Goal: Use online tool/utility: Utilize a website feature to perform a specific function

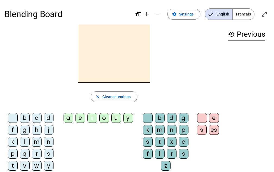
click at [10, 157] on div "p" at bounding box center [13, 154] width 10 height 10
click at [119, 119] on div "u" at bounding box center [116, 118] width 10 height 10
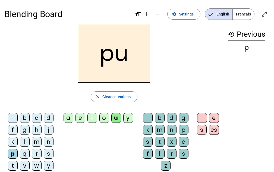
click at [39, 152] on div "r" at bounding box center [37, 154] width 10 height 10
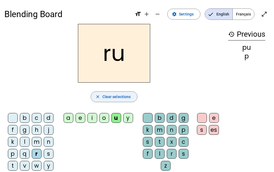
click at [115, 98] on span "Clear selections" at bounding box center [116, 96] width 28 height 7
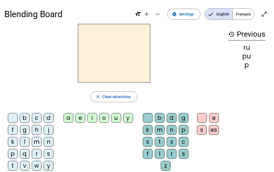
drag, startPoint x: 11, startPoint y: 152, endPoint x: 24, endPoint y: 149, distance: 13.4
click at [11, 151] on div "p" at bounding box center [13, 154] width 10 height 10
click at [117, 117] on div "u" at bounding box center [116, 118] width 10 height 10
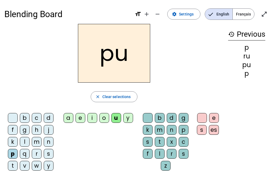
click at [175, 152] on div "r" at bounding box center [172, 154] width 10 height 10
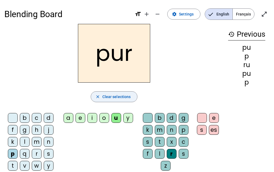
click at [101, 98] on span "button" at bounding box center [114, 96] width 46 height 13
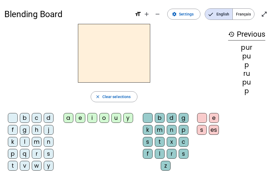
click at [38, 140] on div "m" at bounding box center [37, 142] width 10 height 10
click at [113, 117] on div "u" at bounding box center [116, 118] width 10 height 10
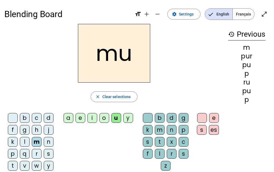
click at [171, 153] on div "r" at bounding box center [172, 154] width 10 height 10
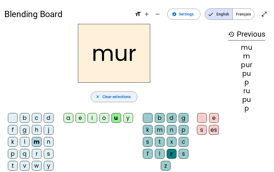
click at [110, 97] on span "Clear selections" at bounding box center [116, 96] width 28 height 7
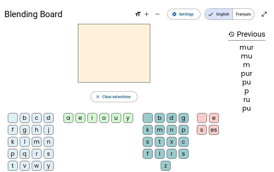
click at [51, 117] on div "d" at bounding box center [49, 118] width 10 height 10
click at [116, 120] on div "u" at bounding box center [116, 118] width 10 height 10
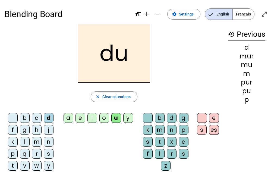
click at [171, 152] on div "r" at bounding box center [172, 154] width 10 height 10
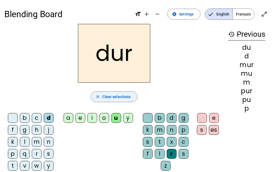
click at [117, 96] on span "Clear selections" at bounding box center [116, 96] width 28 height 7
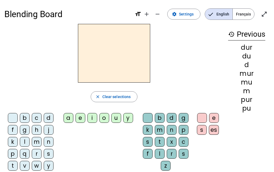
click at [51, 117] on div "d" at bounding box center [49, 118] width 10 height 10
click at [116, 116] on div "u" at bounding box center [116, 118] width 10 height 10
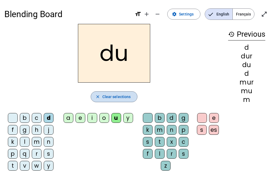
click at [112, 96] on span "Clear selections" at bounding box center [116, 96] width 28 height 7
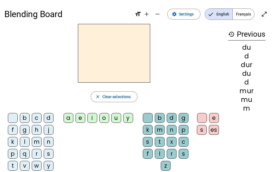
click at [26, 118] on div "b" at bounding box center [25, 118] width 10 height 10
click at [117, 119] on div "u" at bounding box center [116, 118] width 10 height 10
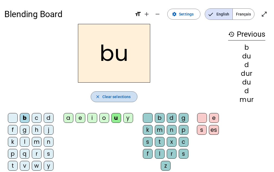
click at [122, 96] on span "Clear selections" at bounding box center [116, 96] width 28 height 7
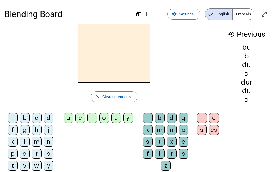
click at [28, 142] on div "l" at bounding box center [25, 142] width 10 height 10
click at [119, 118] on div "u" at bounding box center [116, 118] width 10 height 10
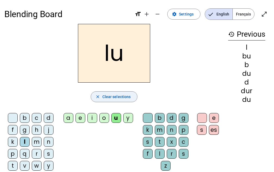
click at [113, 96] on span "Clear selections" at bounding box center [116, 96] width 28 height 7
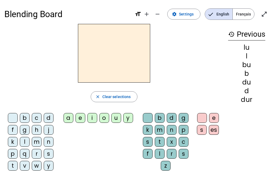
click at [23, 142] on div "l" at bounding box center [25, 142] width 10 height 10
click at [70, 117] on div "a" at bounding box center [68, 118] width 10 height 10
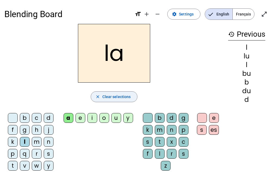
click at [125, 100] on span "button" at bounding box center [114, 96] width 46 height 13
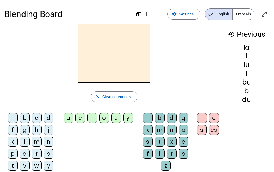
click at [39, 144] on div "m" at bounding box center [37, 142] width 10 height 10
click at [66, 119] on div "a" at bounding box center [68, 118] width 10 height 10
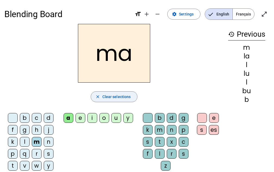
click at [127, 95] on span "Clear selections" at bounding box center [116, 96] width 28 height 7
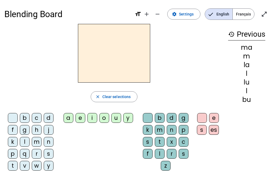
click at [37, 143] on div "m" at bounding box center [37, 142] width 10 height 10
click at [83, 119] on div "e" at bounding box center [80, 118] width 10 height 10
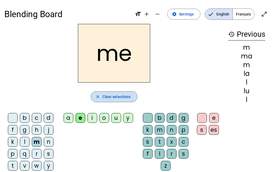
click at [116, 94] on span "Clear selections" at bounding box center [116, 96] width 28 height 7
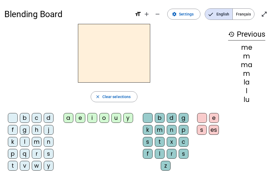
click at [50, 132] on div "j" at bounding box center [49, 130] width 10 height 10
click at [82, 119] on div "e" at bounding box center [80, 118] width 10 height 10
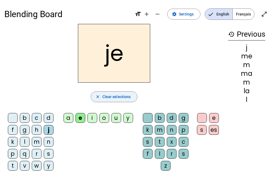
click at [117, 97] on span "Clear selections" at bounding box center [116, 96] width 28 height 7
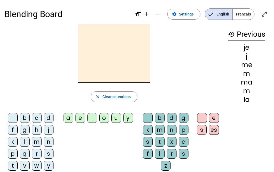
click at [50, 117] on div "d" at bounding box center [49, 118] width 10 height 10
click at [84, 119] on div "e" at bounding box center [80, 118] width 10 height 10
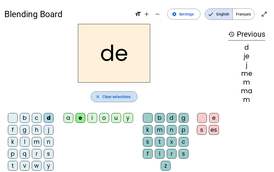
click at [125, 98] on span "Clear selections" at bounding box center [116, 96] width 28 height 7
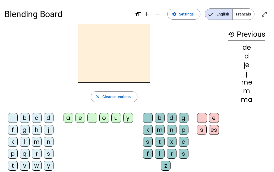
click at [12, 163] on div "t" at bounding box center [13, 166] width 10 height 10
click at [80, 120] on div "e" at bounding box center [80, 118] width 10 height 10
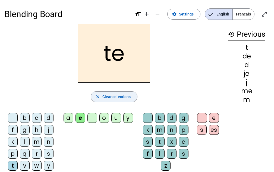
click at [113, 97] on span "Clear selections" at bounding box center [116, 96] width 28 height 7
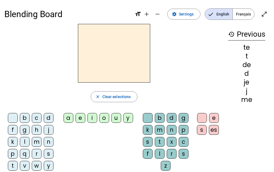
click at [51, 142] on div "n" at bounding box center [49, 142] width 10 height 10
click at [76, 116] on div "e" at bounding box center [80, 118] width 10 height 10
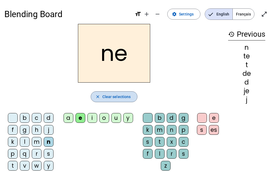
click at [115, 96] on span "Clear selections" at bounding box center [116, 96] width 28 height 7
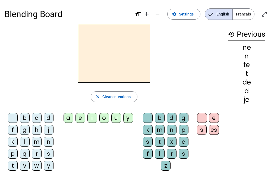
click at [50, 144] on div "n" at bounding box center [49, 142] width 10 height 10
click at [91, 116] on div "i" at bounding box center [92, 118] width 10 height 10
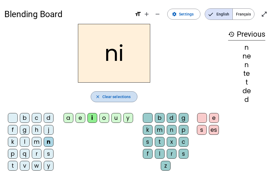
click at [114, 98] on span "Clear selections" at bounding box center [116, 96] width 28 height 7
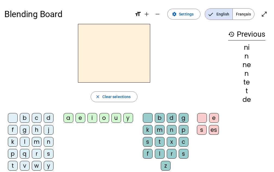
click at [51, 154] on div "s" at bounding box center [49, 154] width 10 height 10
click at [93, 118] on div "i" at bounding box center [92, 118] width 10 height 10
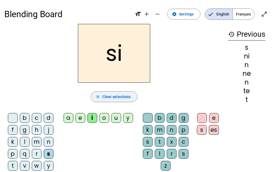
click at [116, 96] on span "Clear selections" at bounding box center [116, 96] width 28 height 7
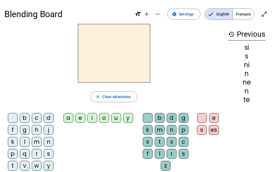
click at [48, 155] on div "s" at bounding box center [49, 154] width 10 height 10
click at [91, 115] on div "i" at bounding box center [92, 118] width 10 height 10
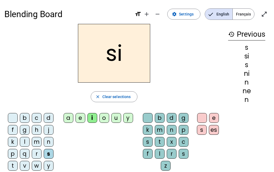
click at [158, 157] on div "l" at bounding box center [160, 154] width 10 height 10
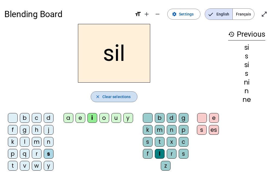
click at [100, 100] on span "button" at bounding box center [114, 96] width 46 height 13
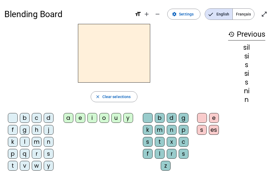
click at [51, 153] on div "s" at bounding box center [49, 154] width 10 height 10
click at [95, 119] on div "i" at bounding box center [92, 118] width 10 height 10
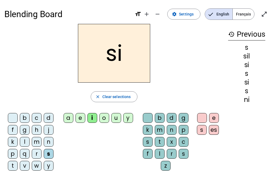
click at [160, 153] on div "l" at bounding box center [160, 154] width 10 height 10
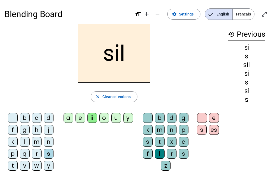
click at [105, 119] on div "o" at bounding box center [104, 118] width 10 height 10
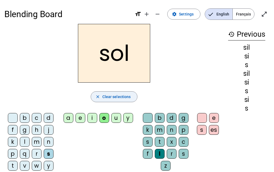
drag, startPoint x: 109, startPoint y: 93, endPoint x: 111, endPoint y: 96, distance: 4.0
click at [109, 93] on span "Clear selections" at bounding box center [116, 96] width 28 height 7
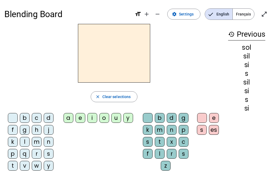
scroll to position [27, 0]
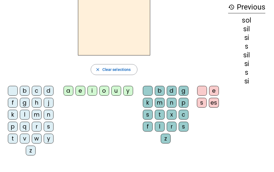
click at [91, 64] on button "close Clear selections" at bounding box center [114, 69] width 47 height 11
